Goal: Task Accomplishment & Management: Use online tool/utility

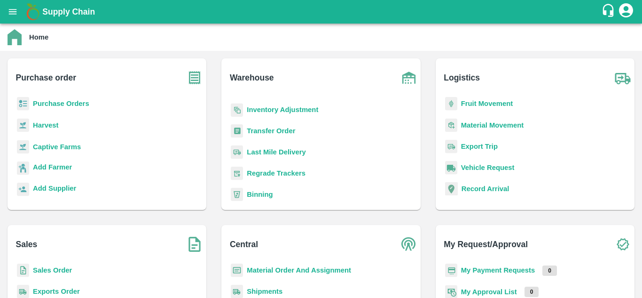
scroll to position [71, 0]
click at [259, 294] on b "Shipments" at bounding box center [265, 291] width 36 height 8
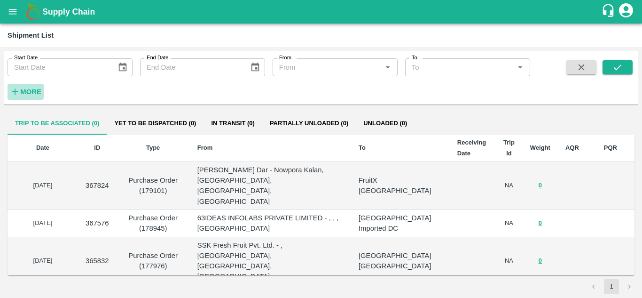
click at [38, 89] on strong "More" at bounding box center [30, 92] width 21 height 8
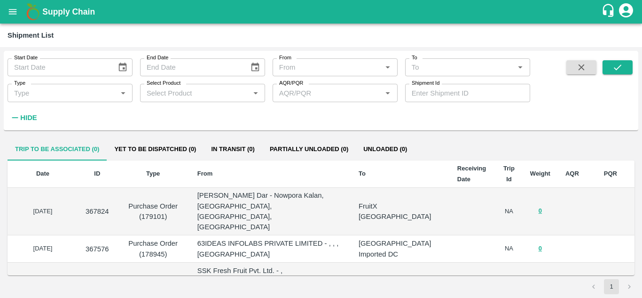
click at [172, 91] on input "Select Product" at bounding box center [195, 93] width 104 height 12
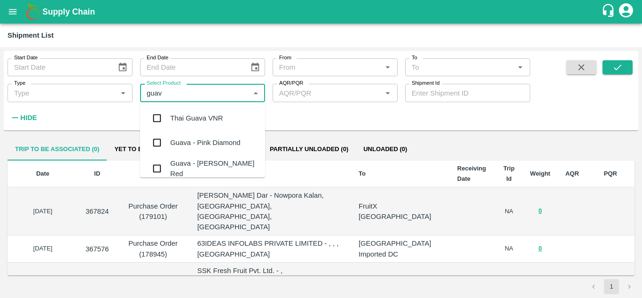
type input "guava"
click at [225, 141] on div "Guava - Pink Diamond" at bounding box center [205, 142] width 70 height 10
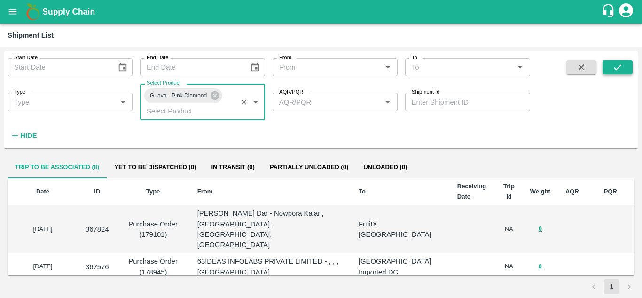
click at [613, 65] on icon "submit" at bounding box center [618, 67] width 10 height 10
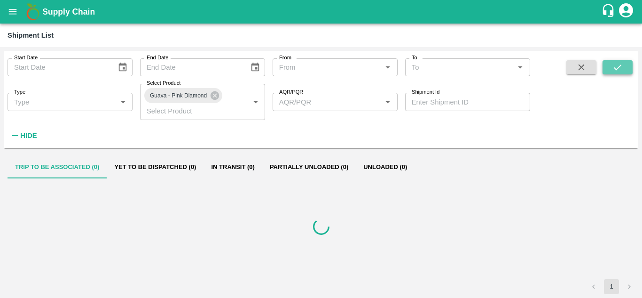
click at [613, 65] on icon "submit" at bounding box center [618, 67] width 10 height 10
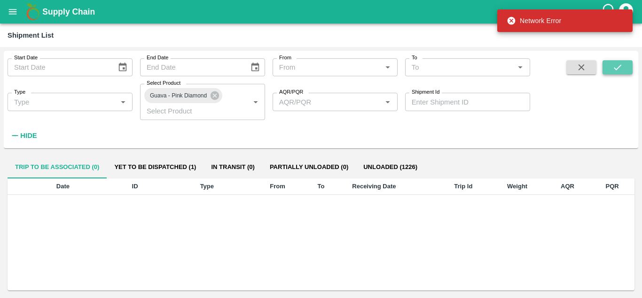
click at [617, 65] on icon "submit" at bounding box center [618, 67] width 10 height 10
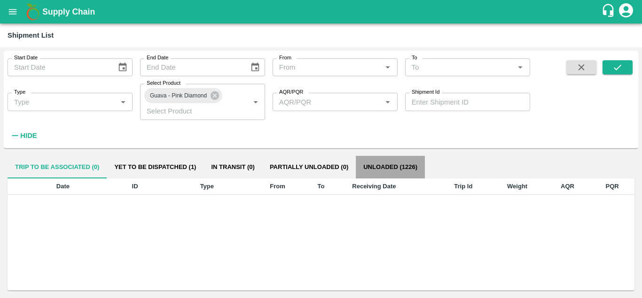
click at [383, 167] on button "Unloaded (1226)" at bounding box center [390, 167] width 69 height 23
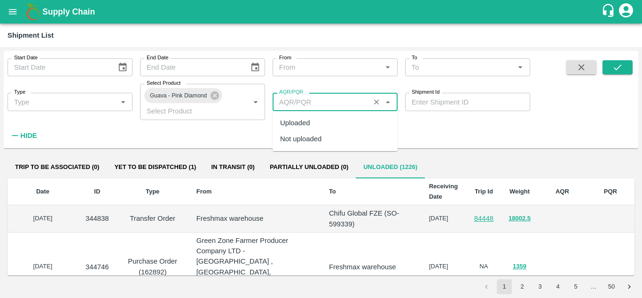
click at [347, 96] on input "AQR/PQR" at bounding box center [322, 101] width 92 height 12
click at [332, 121] on div "Uploaded" at bounding box center [335, 123] width 125 height 16
type input "Uploaded"
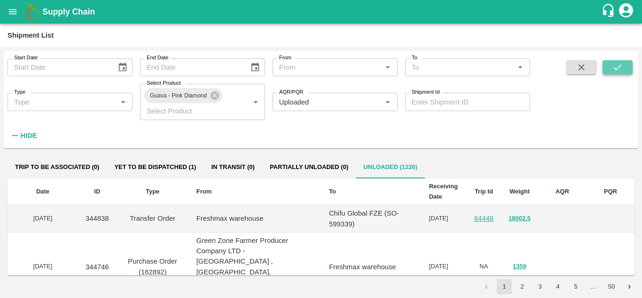
click at [620, 65] on icon "submit" at bounding box center [618, 67] width 10 height 10
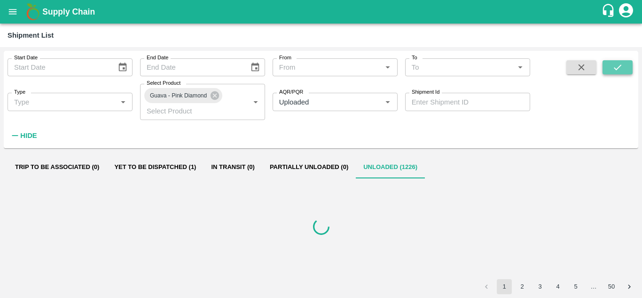
click at [620, 65] on icon "submit" at bounding box center [618, 67] width 10 height 10
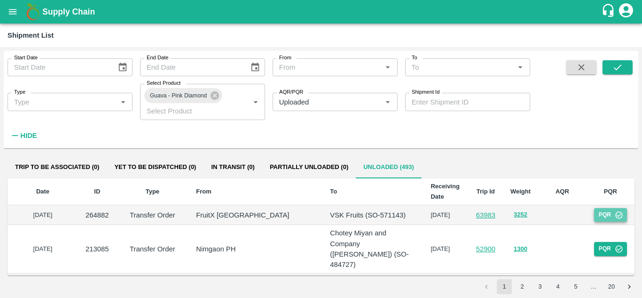
click at [611, 214] on button "PQR" at bounding box center [611, 215] width 33 height 14
click at [608, 246] on button "PQR" at bounding box center [611, 249] width 33 height 14
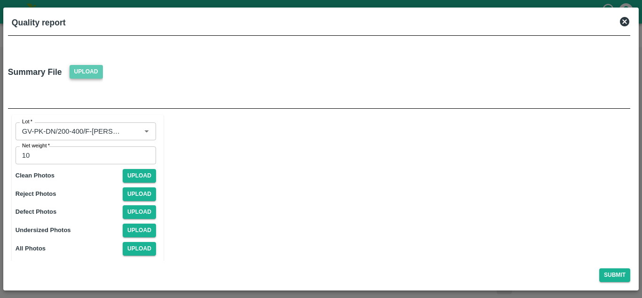
click at [89, 74] on span "Upload" at bounding box center [86, 72] width 33 height 14
click at [0, 0] on input "Upload" at bounding box center [0, 0] width 0 height 0
click at [195, 80] on div at bounding box center [177, 72] width 141 height 50
